Goal: Obtain resource: Download file/media

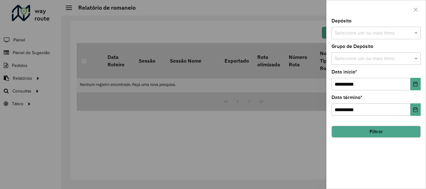
click at [376, 31] on input "text" at bounding box center [373, 33] width 80 height 7
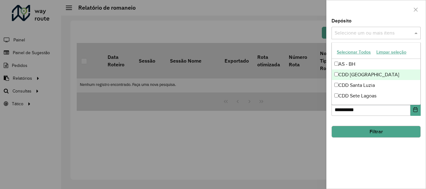
click at [375, 73] on div "CDD [GEOGRAPHIC_DATA]" at bounding box center [376, 74] width 89 height 11
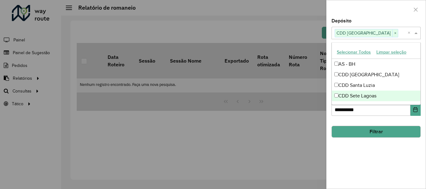
click at [385, 148] on div "**********" at bounding box center [375, 104] width 99 height 170
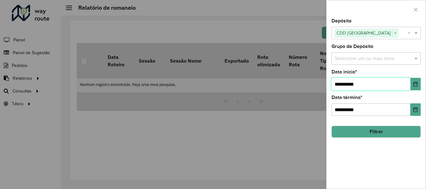
click at [396, 79] on input "**********" at bounding box center [370, 84] width 79 height 12
click at [416, 89] on button "Choose Date" at bounding box center [415, 84] width 10 height 12
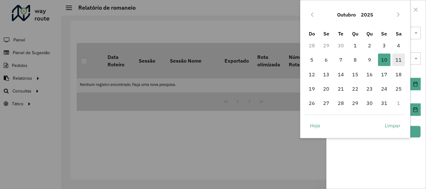
click at [396, 60] on span "11" at bounding box center [398, 60] width 12 height 12
type input "**********"
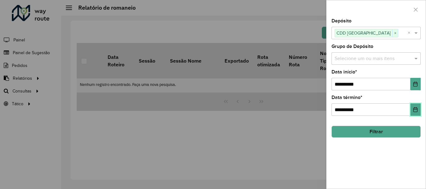
click at [419, 109] on button "Choose Date" at bounding box center [415, 109] width 10 height 12
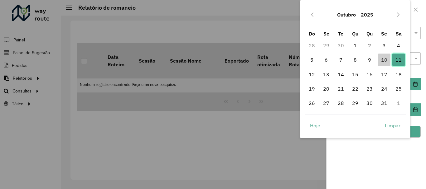
click at [400, 59] on span "11" at bounding box center [398, 60] width 12 height 12
click at [407, 161] on div "**********" at bounding box center [375, 104] width 99 height 170
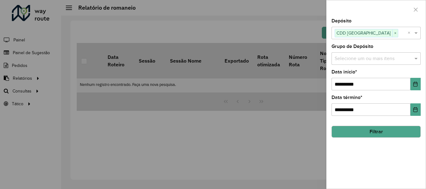
click at [404, 132] on button "Filtrar" at bounding box center [375, 132] width 89 height 12
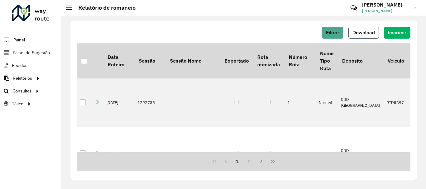
click at [360, 34] on span "Download" at bounding box center [363, 32] width 22 height 5
click at [370, 31] on span "Download" at bounding box center [363, 32] width 22 height 5
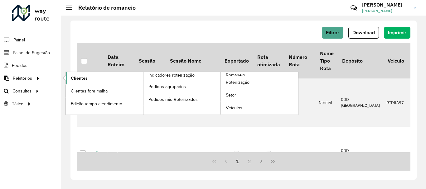
click at [102, 79] on link "Clientes" at bounding box center [104, 78] width 77 height 12
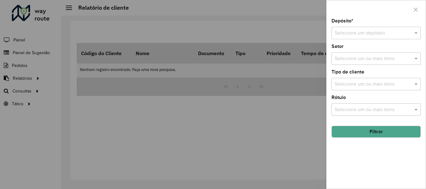
click at [387, 35] on input "text" at bounding box center [369, 33] width 70 height 7
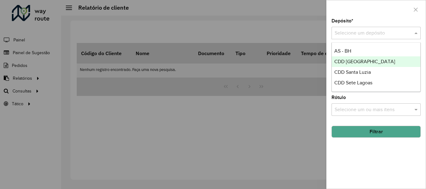
click at [369, 61] on span "CDD [GEOGRAPHIC_DATA]" at bounding box center [364, 61] width 61 height 5
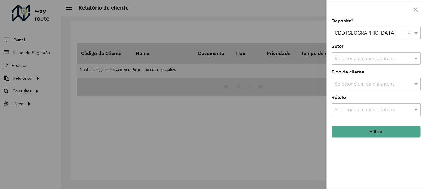
click at [396, 80] on div "Selecione um ou mais itens" at bounding box center [375, 84] width 89 height 12
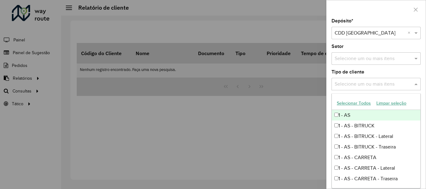
click at [373, 57] on input "text" at bounding box center [373, 58] width 80 height 7
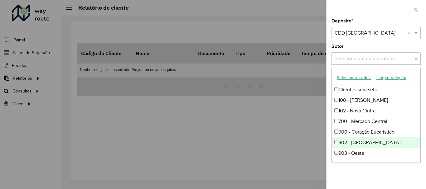
click at [388, 165] on div "Depósito * Selecione um depósito × CDD [GEOGRAPHIC_DATA] × Setor Selecione um o…" at bounding box center [375, 104] width 99 height 170
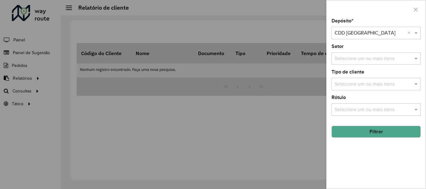
click at [363, 133] on button "Filtrar" at bounding box center [375, 132] width 89 height 12
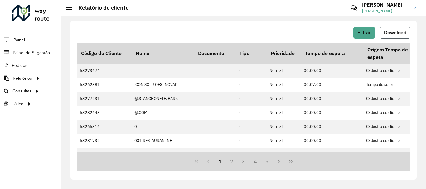
click at [399, 33] on span "Download" at bounding box center [395, 32] width 22 height 5
